Goal: Obtain resource: Obtain resource

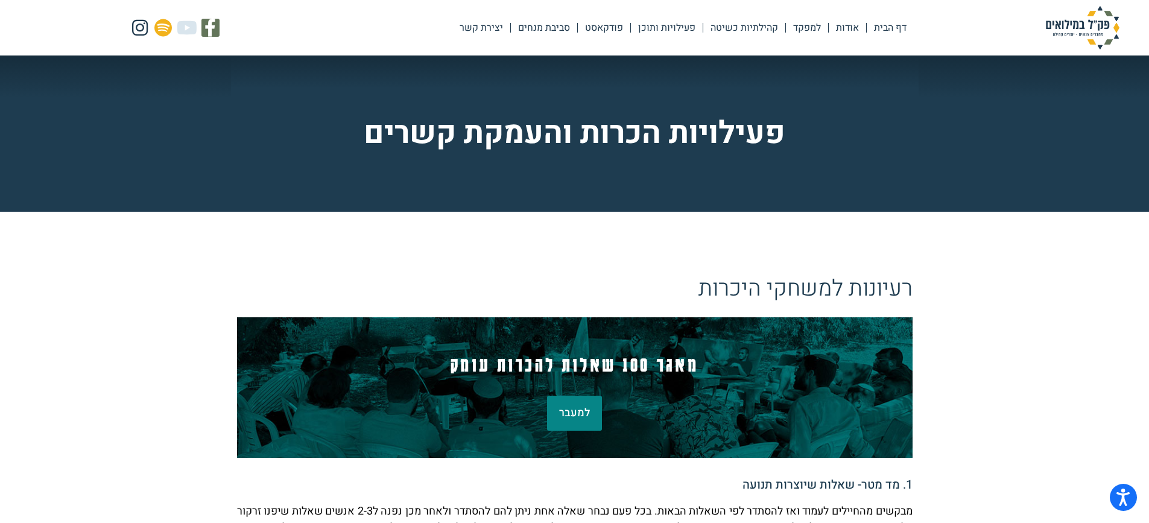
scroll to position [241, 0]
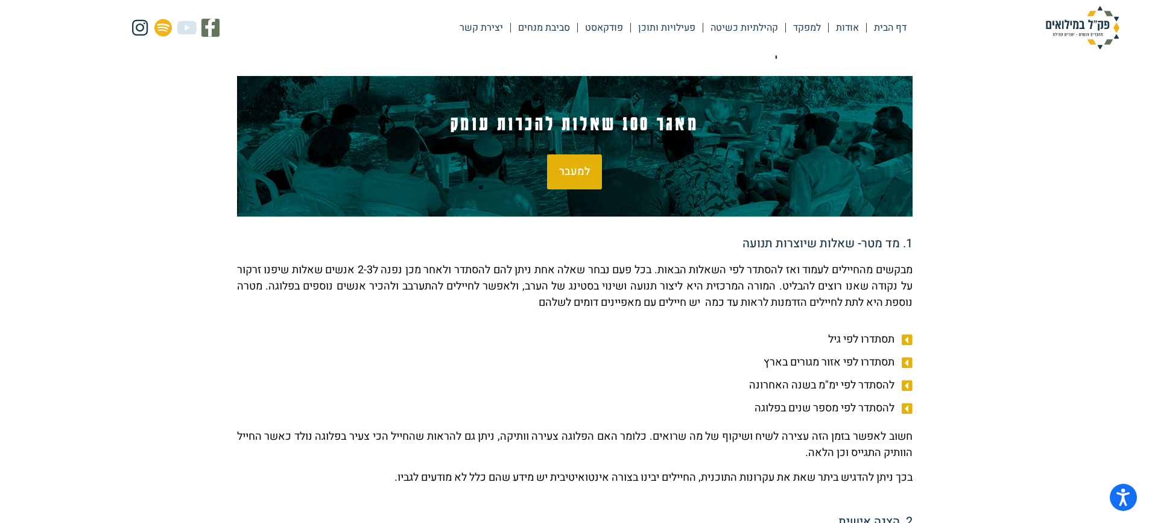
click at [573, 175] on span "למעבר" at bounding box center [574, 171] width 31 height 11
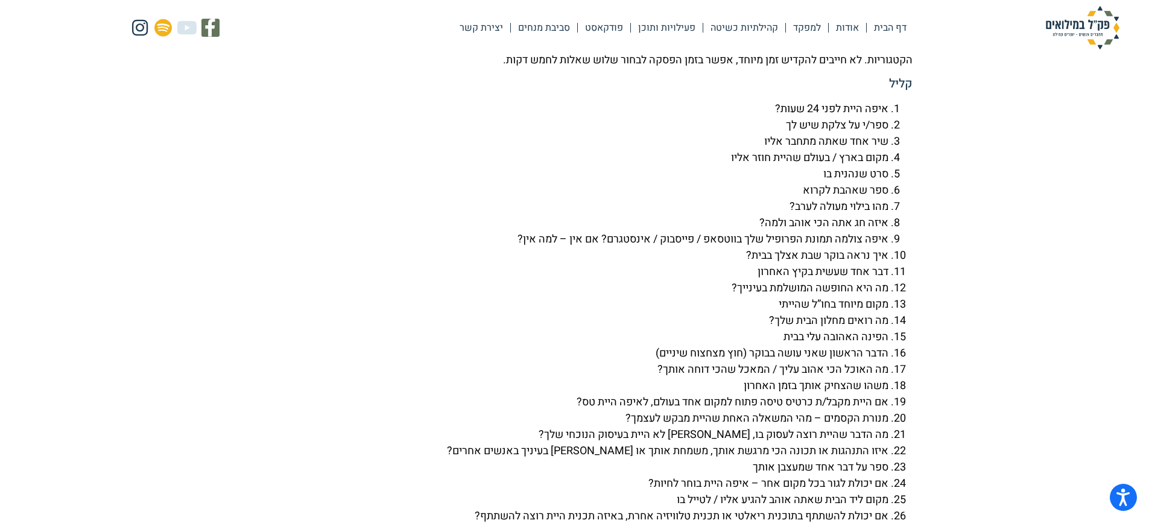
scroll to position [2724, 0]
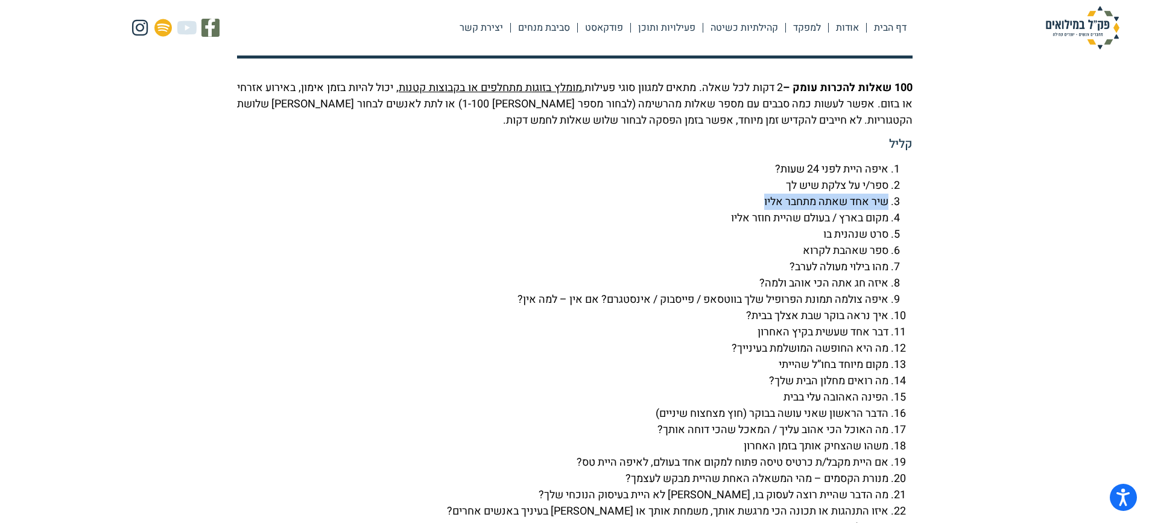
drag, startPoint x: 886, startPoint y: 233, endPoint x: 757, endPoint y: 235, distance: 129.7
click at [757, 210] on li "שיר אחד שאתה מתחבר אליו" at bounding box center [562, 202] width 651 height 16
copy li "שיר אחד שאתה מתחבר אליו"
drag, startPoint x: 885, startPoint y: 266, endPoint x: 790, endPoint y: 282, distance: 96.0
click at [790, 282] on ol "איפה היית לפני 24 שעות? ספר/י על צלקת שיש לך שיר אחד שאתה מתחבר אליו מקום בארץ …" at bounding box center [574, 429] width 675 height 537
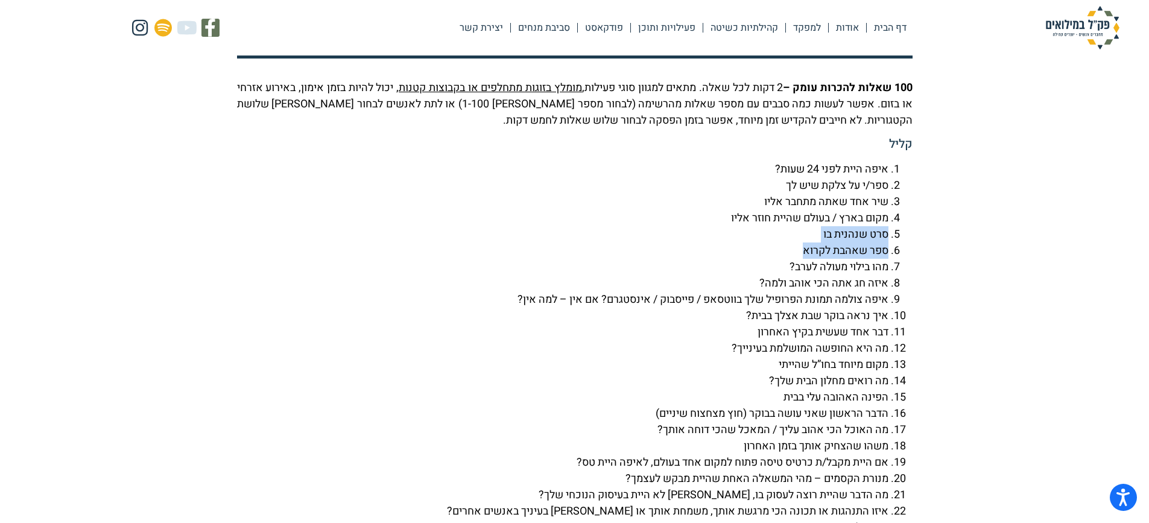
copy ol "סרט שנהנית בו ספר שאהבת לקרוא"
drag, startPoint x: 885, startPoint y: 317, endPoint x: 749, endPoint y: 311, distance: 136.4
click at [749, 291] on li "איזה חג אתה הכי אוהב ולמה?" at bounding box center [562, 283] width 651 height 16
copy li "איזה חג אתה הכי אוהב ולמה?"
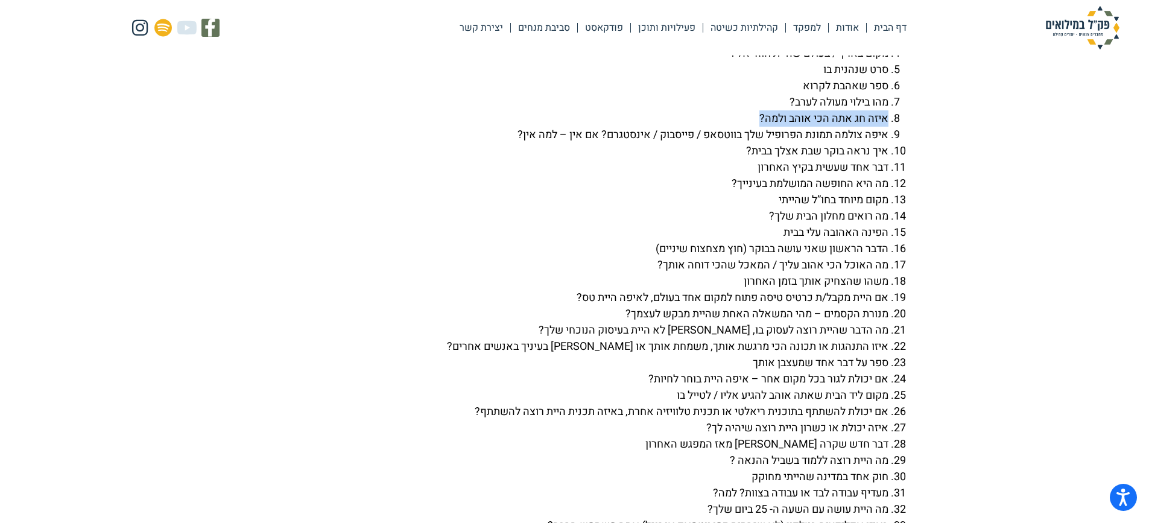
scroll to position [2905, 0]
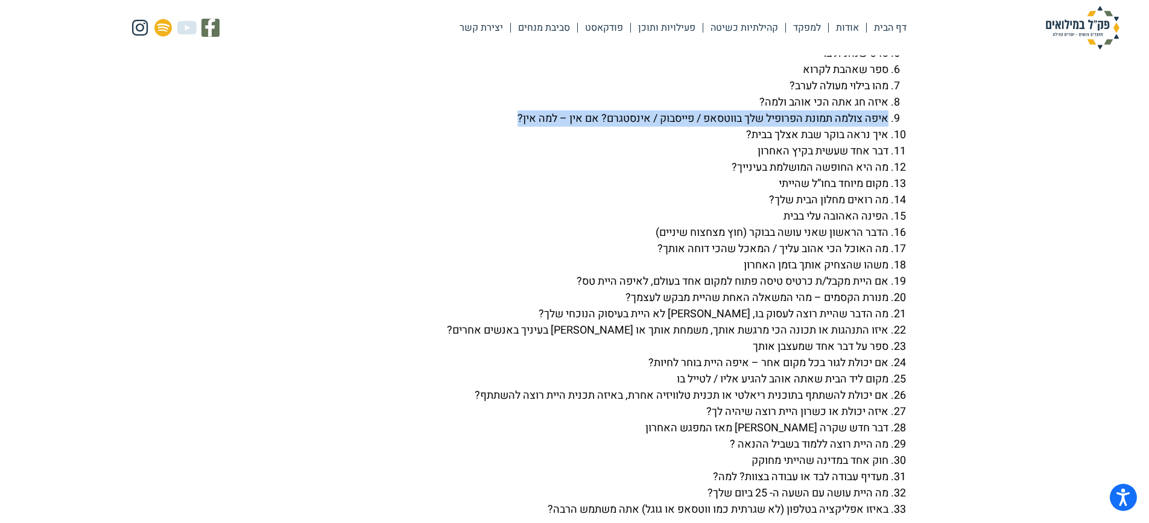
drag, startPoint x: 886, startPoint y: 151, endPoint x: 504, endPoint y: 145, distance: 382.3
click at [504, 127] on li "איפה צולמה תמונת הפרופיל שלך בווטסאפ / פייסבוק / אינסטגרם? אם אין – למה אין?" at bounding box center [562, 118] width 651 height 16
copy li "איפה צולמה תמונת הפרופיל שלך בווטסאפ / פייסבוק / אינסטגרם? אם אין – למה אין?"
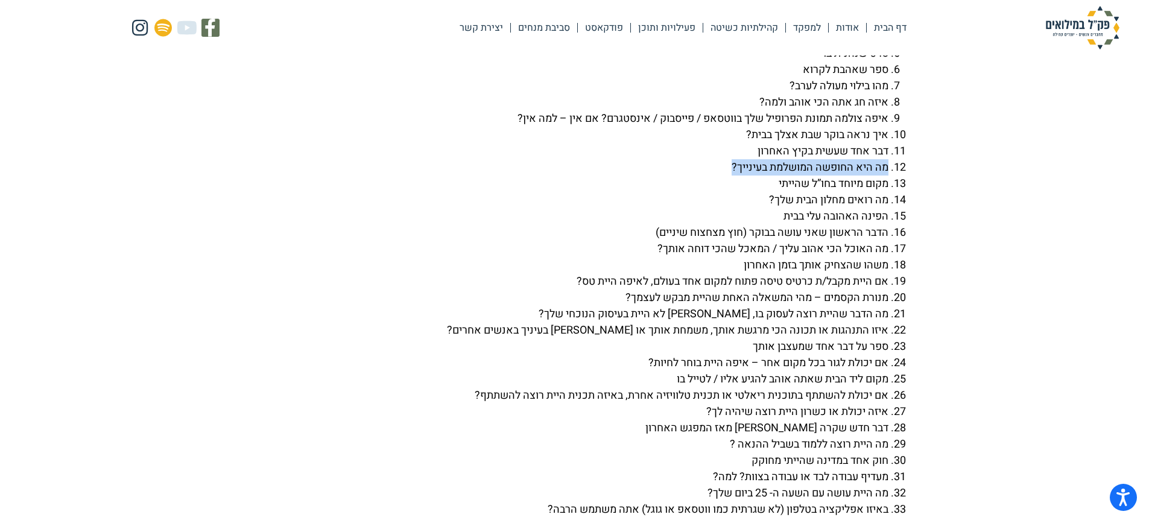
drag, startPoint x: 885, startPoint y: 197, endPoint x: 702, endPoint y: 195, distance: 182.7
click at [702, 175] on li "מה היא החופשה המושלמת בעינייך?" at bounding box center [562, 167] width 651 height 16
copy li "מה היא החופשה המושלמת בעינייך?"
drag, startPoint x: 886, startPoint y: 235, endPoint x: 753, endPoint y: 228, distance: 134.0
click at [753, 208] on li "מה רואים מחלון הבית שלך?" at bounding box center [562, 200] width 651 height 16
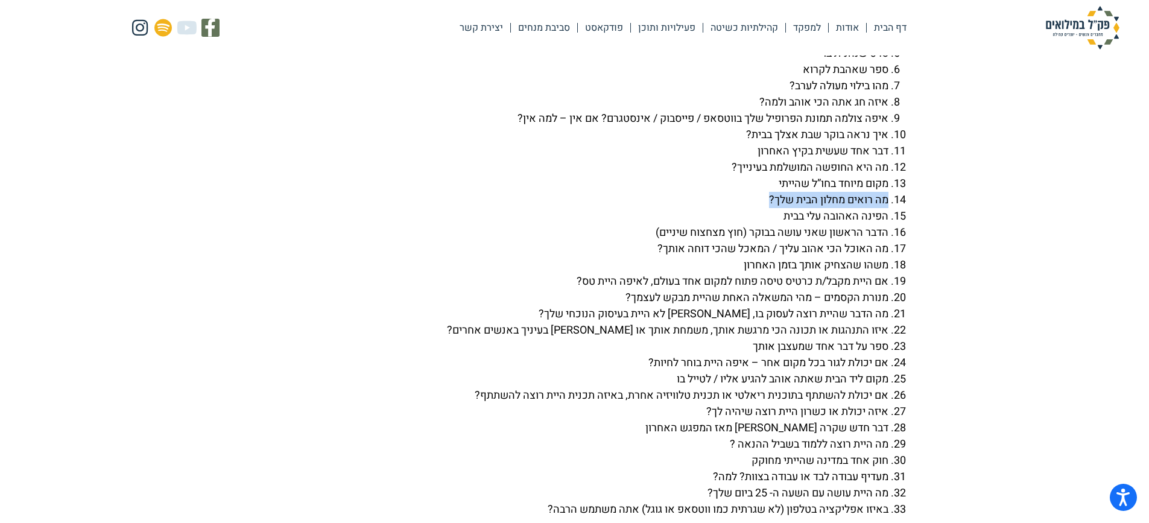
copy li "מה רואים מחלון הבית שלך?"
drag, startPoint x: 886, startPoint y: 248, endPoint x: 774, endPoint y: 247, distance: 112.8
click at [774, 224] on li "הפינה האהובה עלי בבית" at bounding box center [562, 216] width 651 height 16
copy li "הפינה האהובה עלי בבית"
drag, startPoint x: 886, startPoint y: 280, endPoint x: 633, endPoint y: 279, distance: 252.7
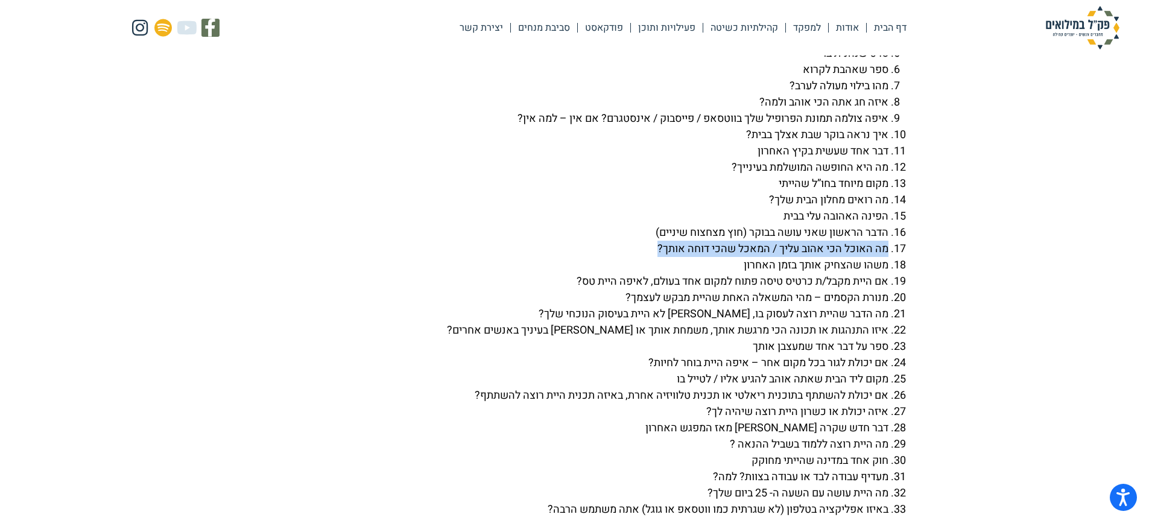
click at [633, 257] on li "מה האוכל הכי אהוב עליך / המאכל שהכי דוחה אותך?" at bounding box center [562, 249] width 651 height 16
copy li "מה האוכל הכי אהוב עליך / המאכל שהכי דוחה אותך?"
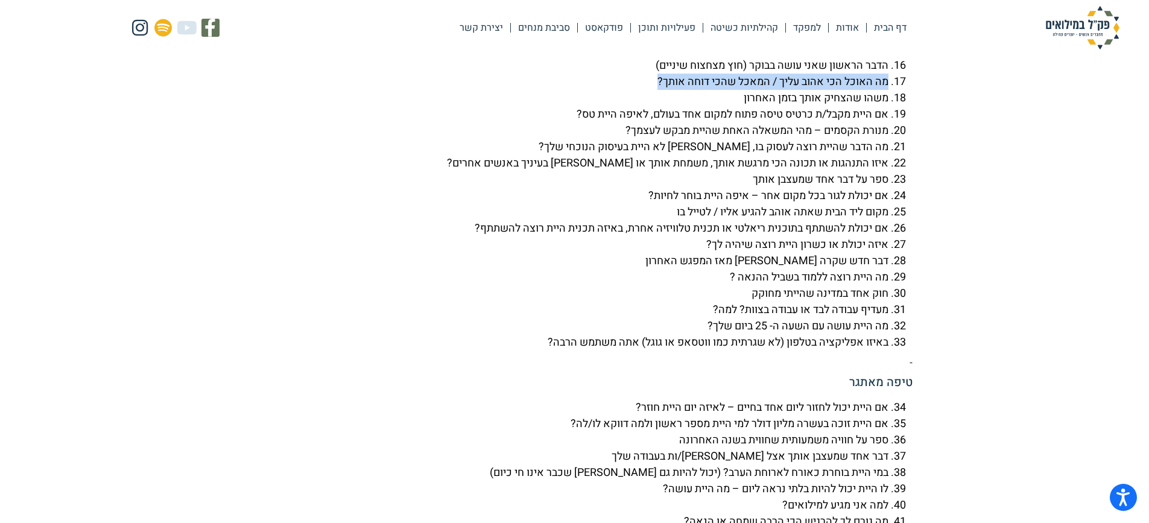
scroll to position [3146, 0]
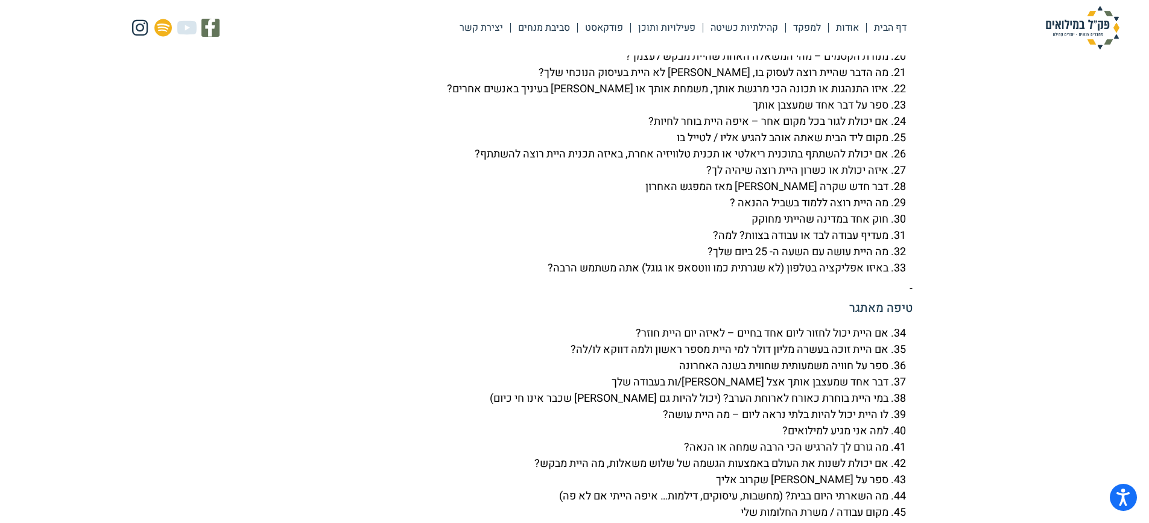
drag, startPoint x: 886, startPoint y: 71, endPoint x: 542, endPoint y: 68, distance: 343.7
click at [542, 48] on li "אם היית מקבל/ת כרטיס טיסה פתוח למקום אחד בעולם, לאיפה היית טס?" at bounding box center [562, 40] width 651 height 16
copy li "אם היית מקבל/ת כרטיס טיסה פתוח למקום אחד בעולם, לאיפה היית טס?"
drag, startPoint x: 887, startPoint y: 104, endPoint x: 546, endPoint y: 104, distance: 341.3
click at [546, 81] on li "מה הדבר שהיית רוצה לעסוק בו, [PERSON_NAME] לא היית בעיסוק הנוכחי שלך?" at bounding box center [562, 73] width 651 height 16
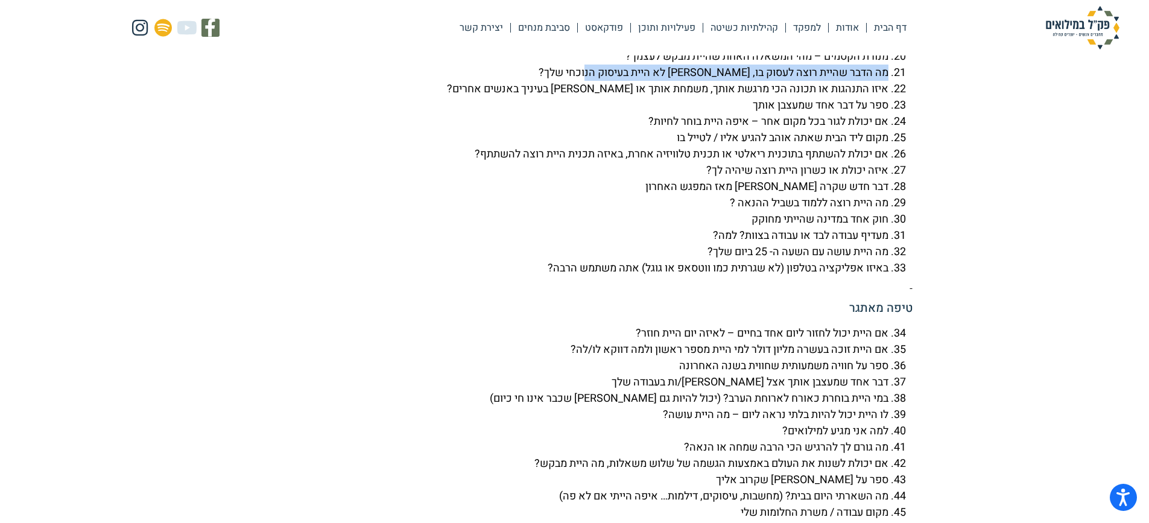
copy li "מה הדבר שהיית רוצה לעסוק בו, [PERSON_NAME] לא היית בעיסוק הנוכחי שלך?"
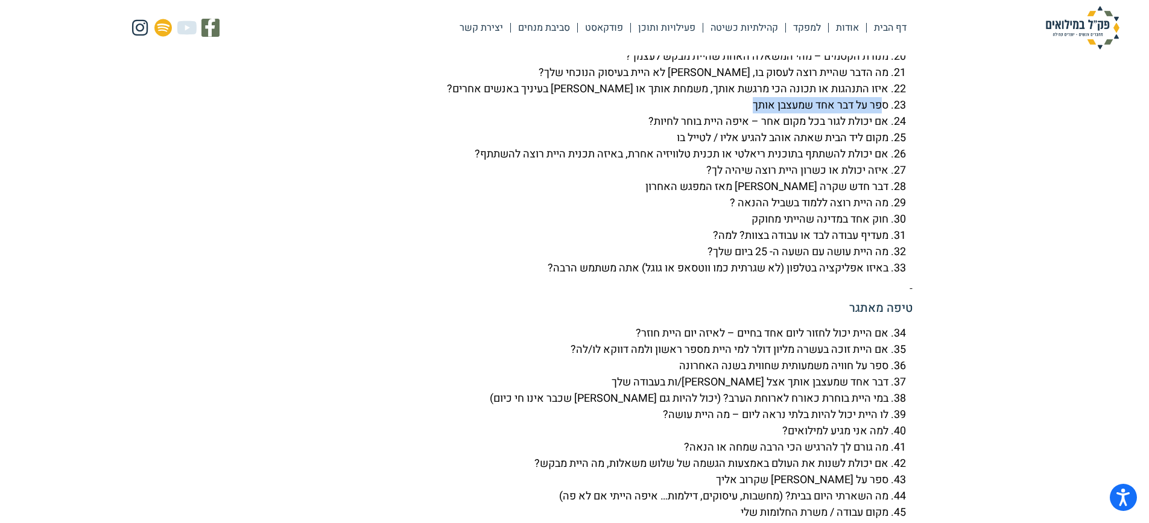
drag, startPoint x: 884, startPoint y: 136, endPoint x: 675, endPoint y: 140, distance: 208.7
click at [675, 113] on li "ספר על דבר אחד שמעצבן אותך" at bounding box center [562, 105] width 651 height 16
drag, startPoint x: 887, startPoint y: 154, endPoint x: 616, endPoint y: 156, distance: 270.8
click at [616, 130] on li "אם יכולת לגור בכל מקום אחר – איפה היית בוחר לחיות?" at bounding box center [562, 121] width 651 height 16
drag, startPoint x: 886, startPoint y: 249, endPoint x: 680, endPoint y: 245, distance: 206.3
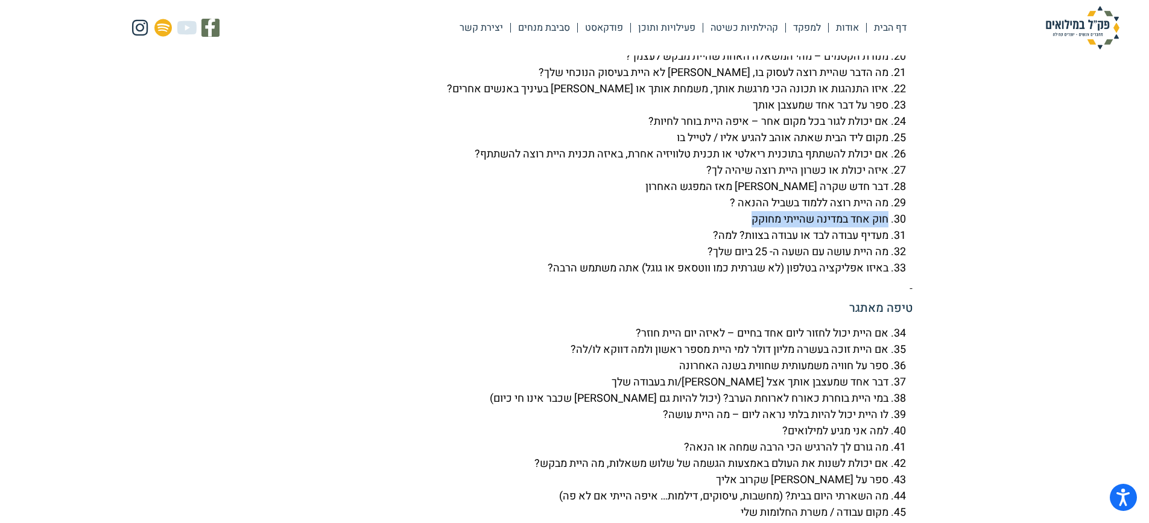
click at [680, 227] on li "חוק אחד במדינה שהייתי מחוקק" at bounding box center [562, 219] width 651 height 16
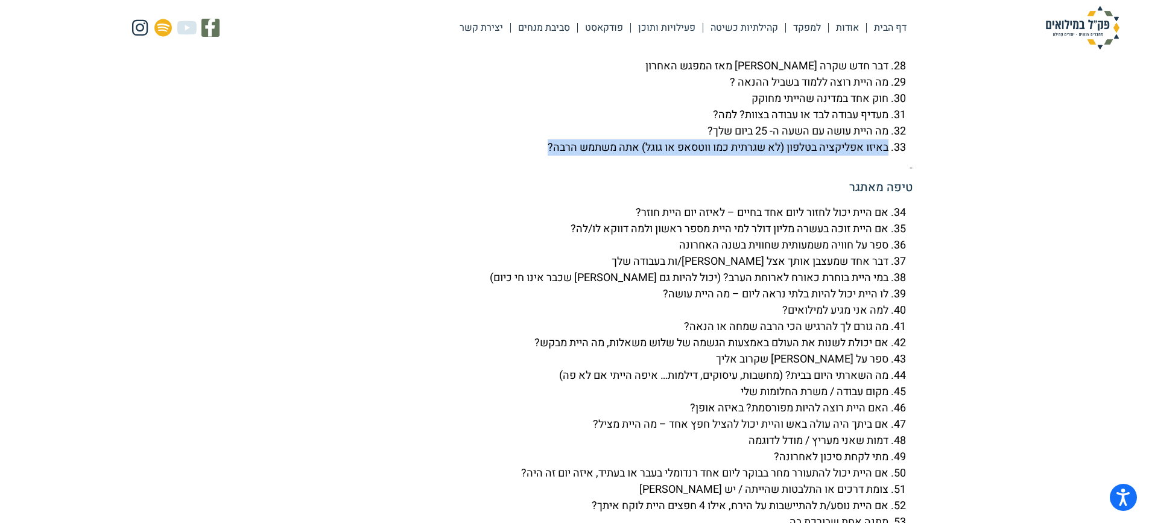
drag, startPoint x: 888, startPoint y: 178, endPoint x: 507, endPoint y: 177, distance: 380.5
click at [507, 156] on li "באיזו אפליקציה בטלפון (לא שגרתית כמו ווטסאפ או גוגל) אתה משתמש הרבה?" at bounding box center [562, 147] width 651 height 16
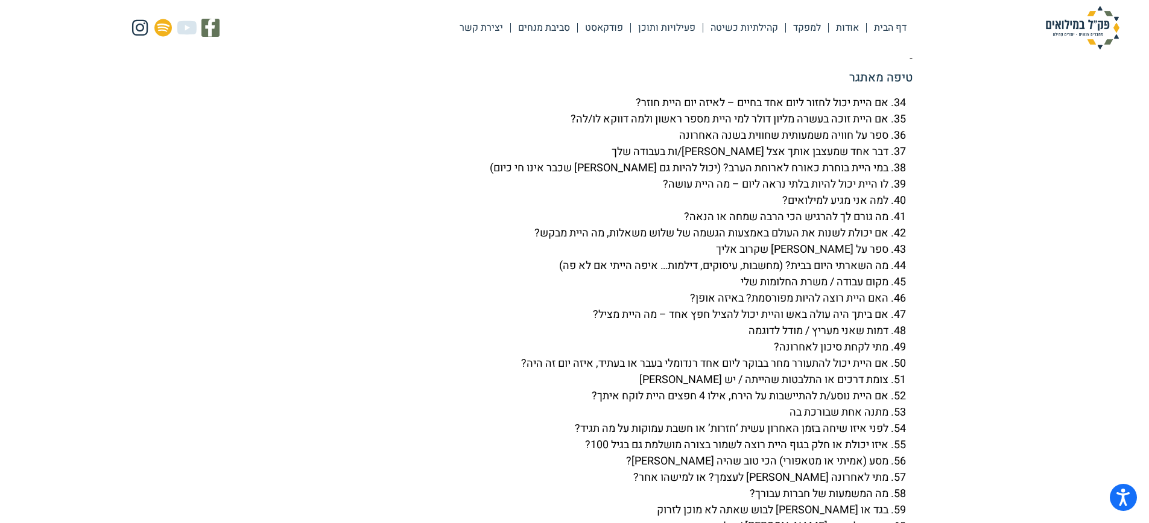
scroll to position [3387, 0]
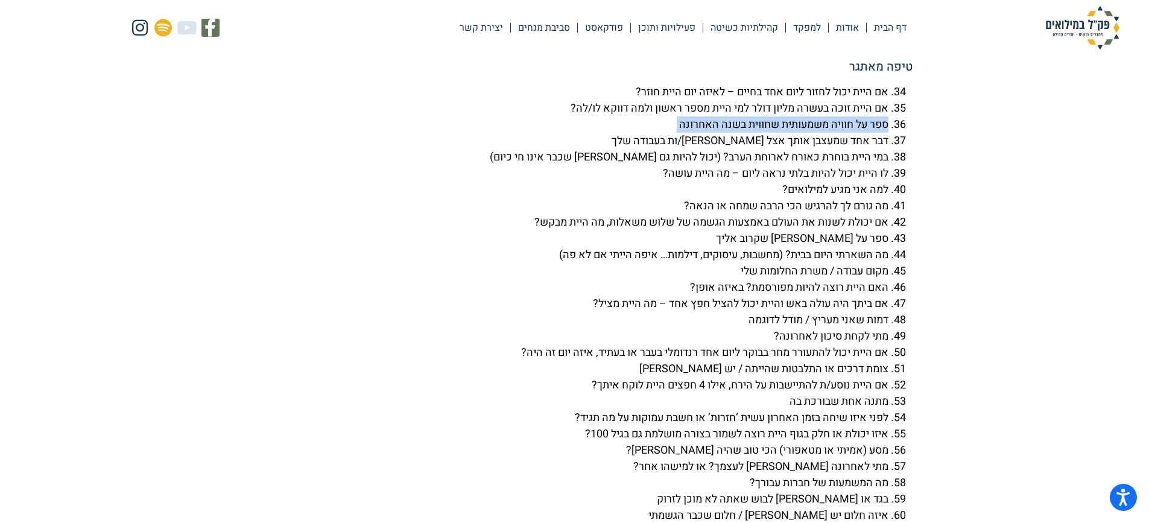
drag, startPoint x: 886, startPoint y: 158, endPoint x: 805, endPoint y: 159, distance: 80.8
click at [888, 133] on li "ספר על חוויה משמעותית שחווית בשנה האחרונה" at bounding box center [562, 124] width 651 height 16
click at [805, 133] on li "ספר על חוויה משמעותית שחווית בשנה האחרונה" at bounding box center [562, 124] width 651 height 16
drag, startPoint x: 886, startPoint y: 156, endPoint x: 624, endPoint y: 170, distance: 262.7
click at [624, 170] on ol "אם היית יכול לחזור ליום אחד בחיים – לאיזה יום היית חוזר? אם היית זוכה בעשרה מלי…" at bounding box center [574, 361] width 675 height 554
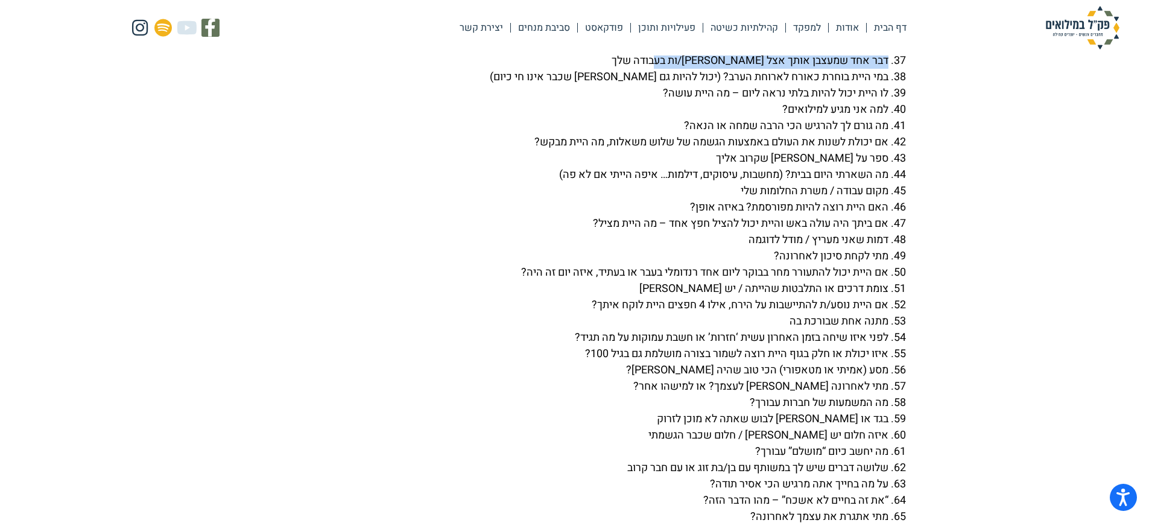
scroll to position [3508, 0]
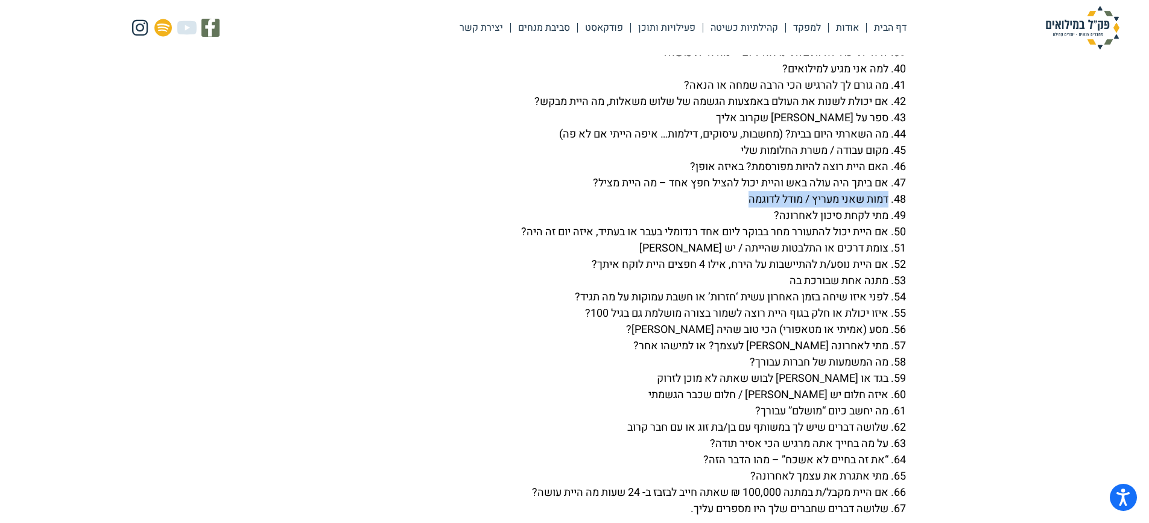
drag, startPoint x: 885, startPoint y: 230, endPoint x: 713, endPoint y: 229, distance: 172.5
click at [713, 207] on li "דמות שאני מעריץ / מודל לדוגמה" at bounding box center [562, 199] width 651 height 16
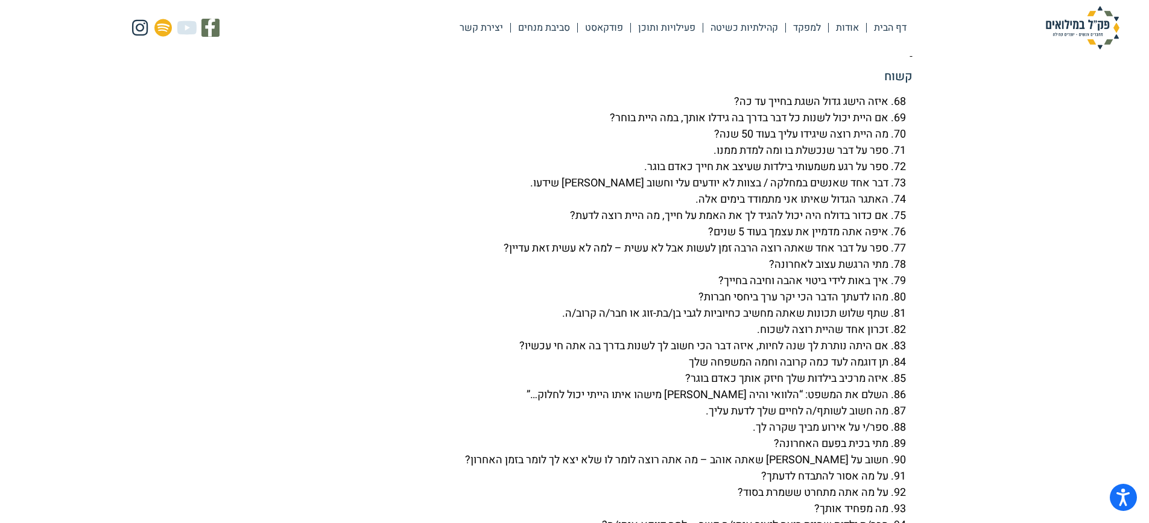
scroll to position [3990, 0]
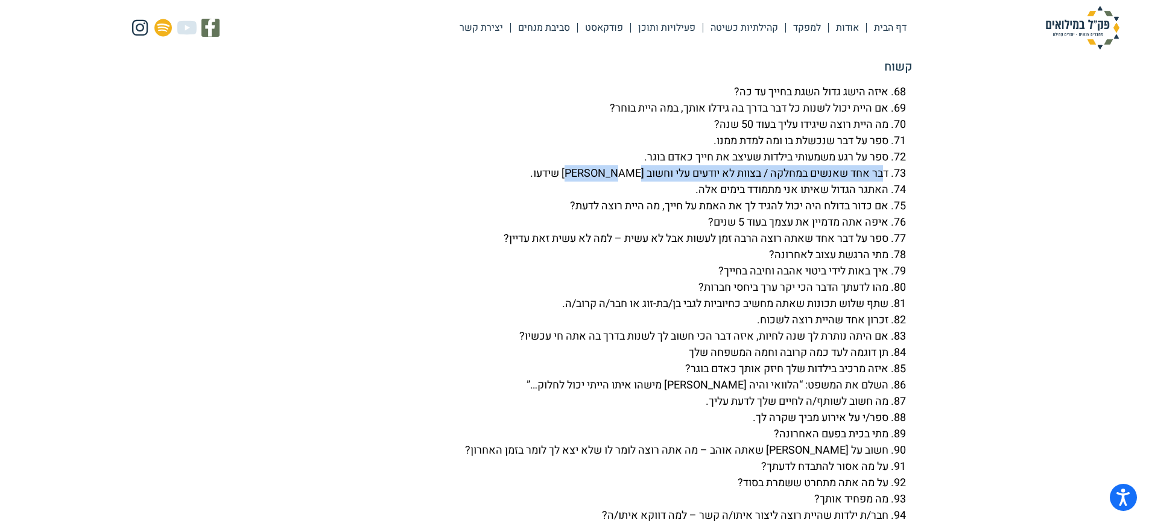
drag, startPoint x: 885, startPoint y: 201, endPoint x: 570, endPoint y: 204, distance: 314.8
click at [570, 182] on li "דבר אחד שאנשים במחלקה / בצוות לא יודעים עלי וחשוב [PERSON_NAME] שידעו." at bounding box center [562, 173] width 651 height 16
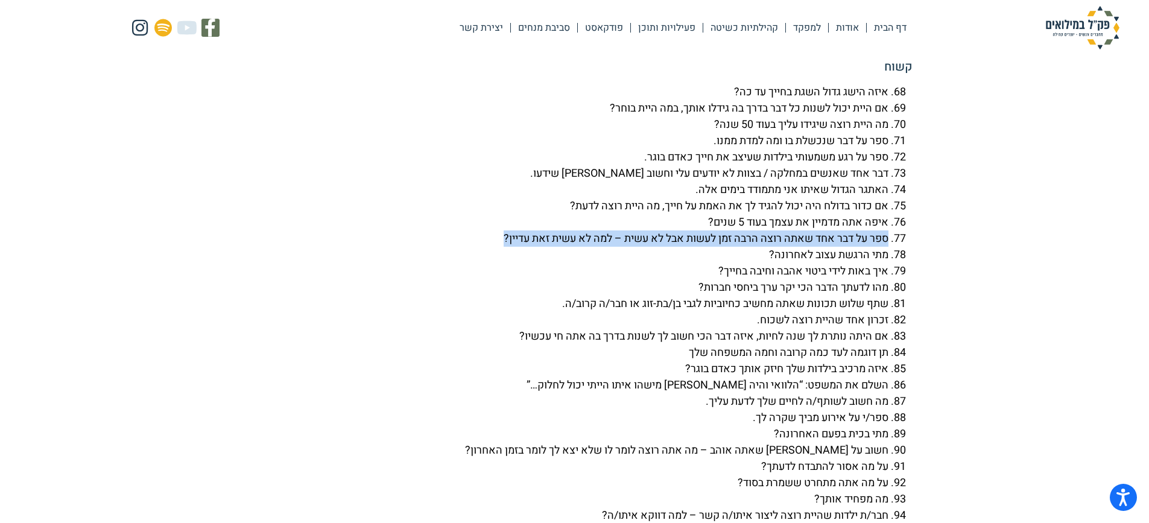
drag, startPoint x: 886, startPoint y: 271, endPoint x: 472, endPoint y: 274, distance: 414.3
click at [472, 247] on li "ספר על דבר אחד שאתה רוצה הרבה זמן לעשות אבל לא עשית – למה לא עשית זאת עדיין?" at bounding box center [562, 238] width 651 height 16
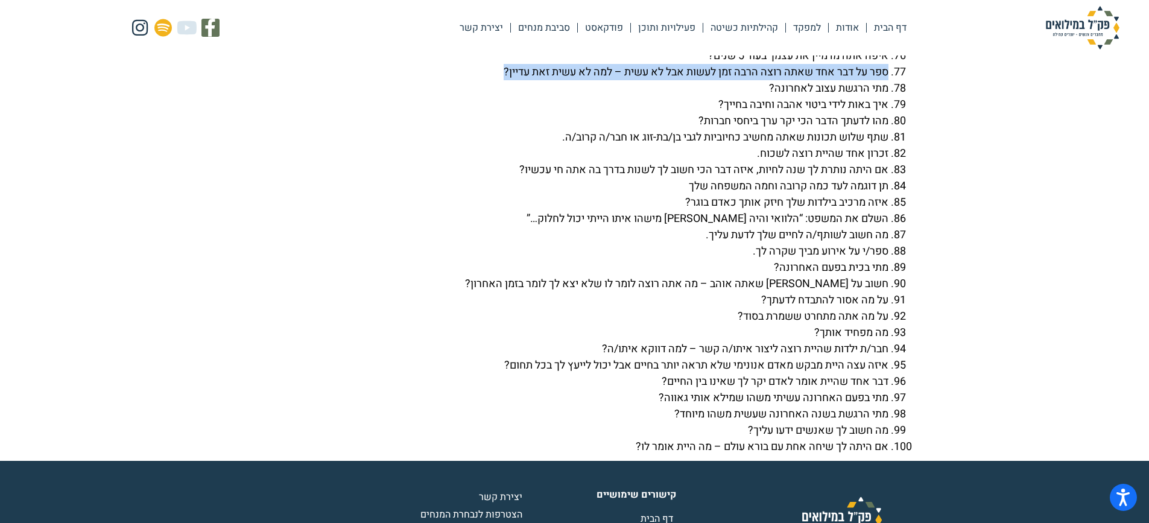
scroll to position [4231, 0]
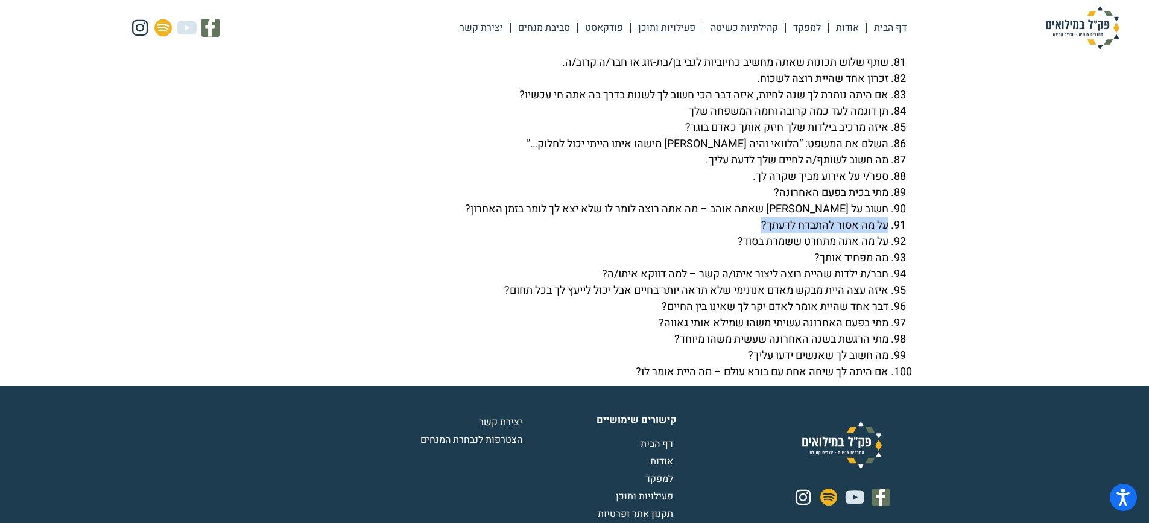
drag, startPoint x: 887, startPoint y: 257, endPoint x: 695, endPoint y: 260, distance: 192.4
click at [695, 233] on li "על מה אסור להתבדח לדעתך?" at bounding box center [562, 225] width 651 height 16
drag, startPoint x: 885, startPoint y: 387, endPoint x: 717, endPoint y: 388, distance: 167.6
click at [717, 364] on li "מה חשוב לך שאנשים ידעו עליך?" at bounding box center [562, 355] width 651 height 16
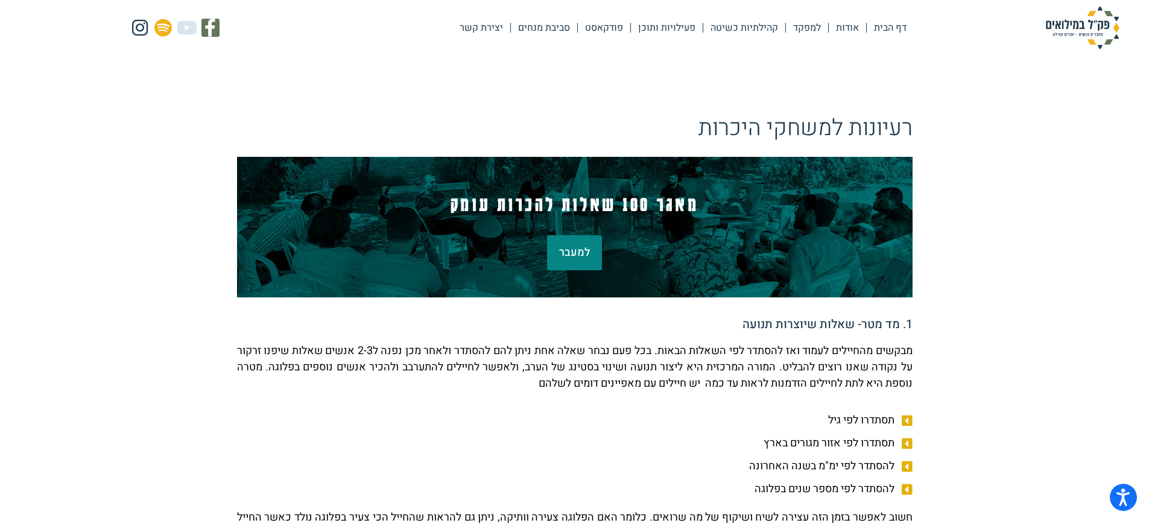
scroll to position [0, 0]
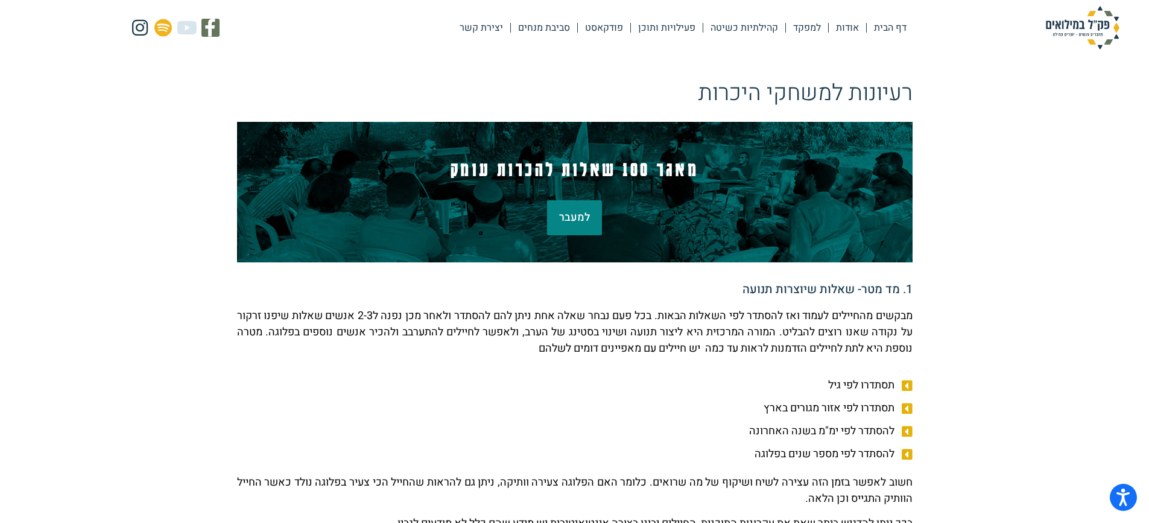
scroll to position [241, 0]
